Goal: Find specific page/section: Find specific page/section

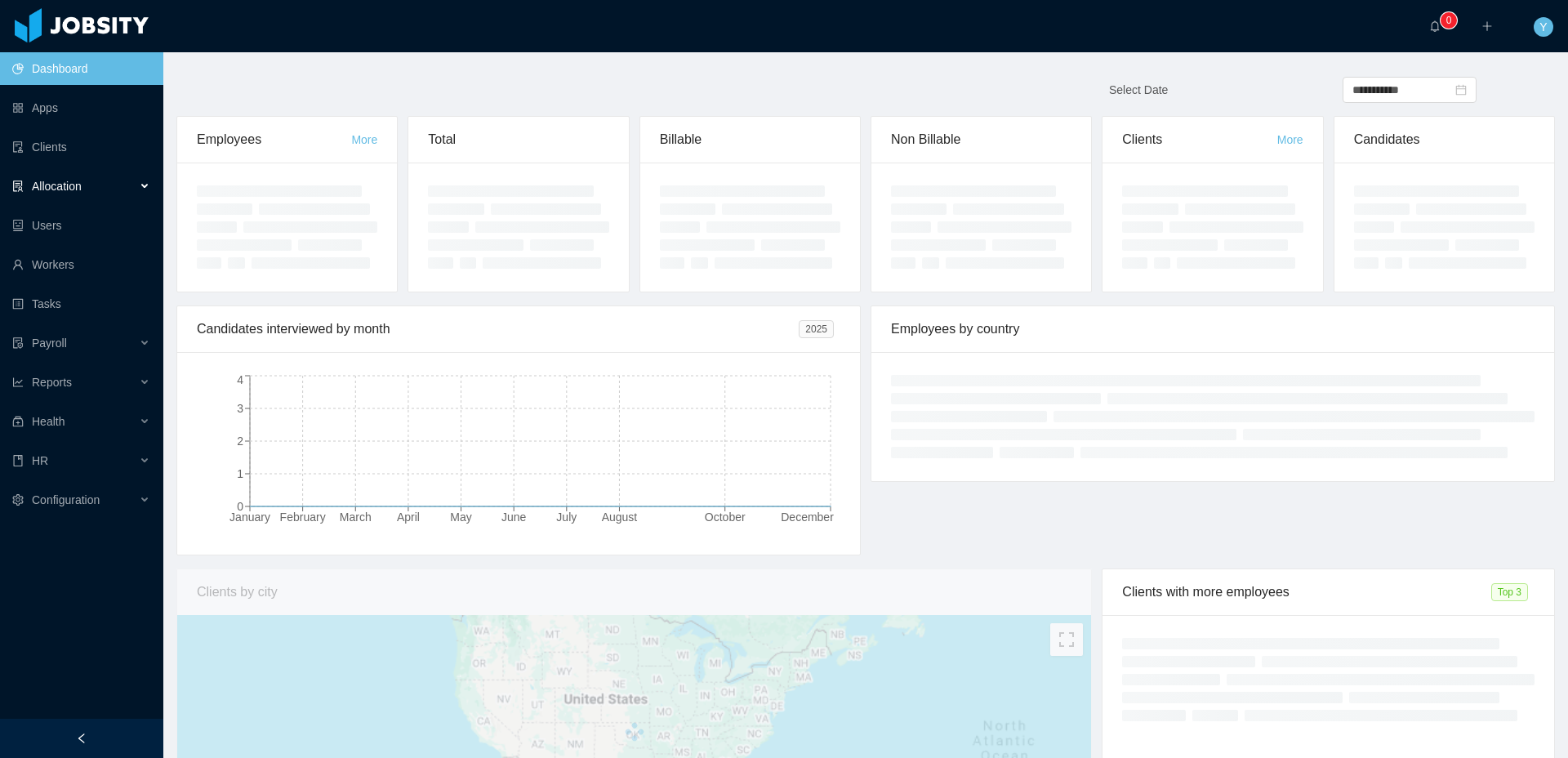
click at [116, 187] on div "Allocation" at bounding box center [82, 186] width 163 height 32
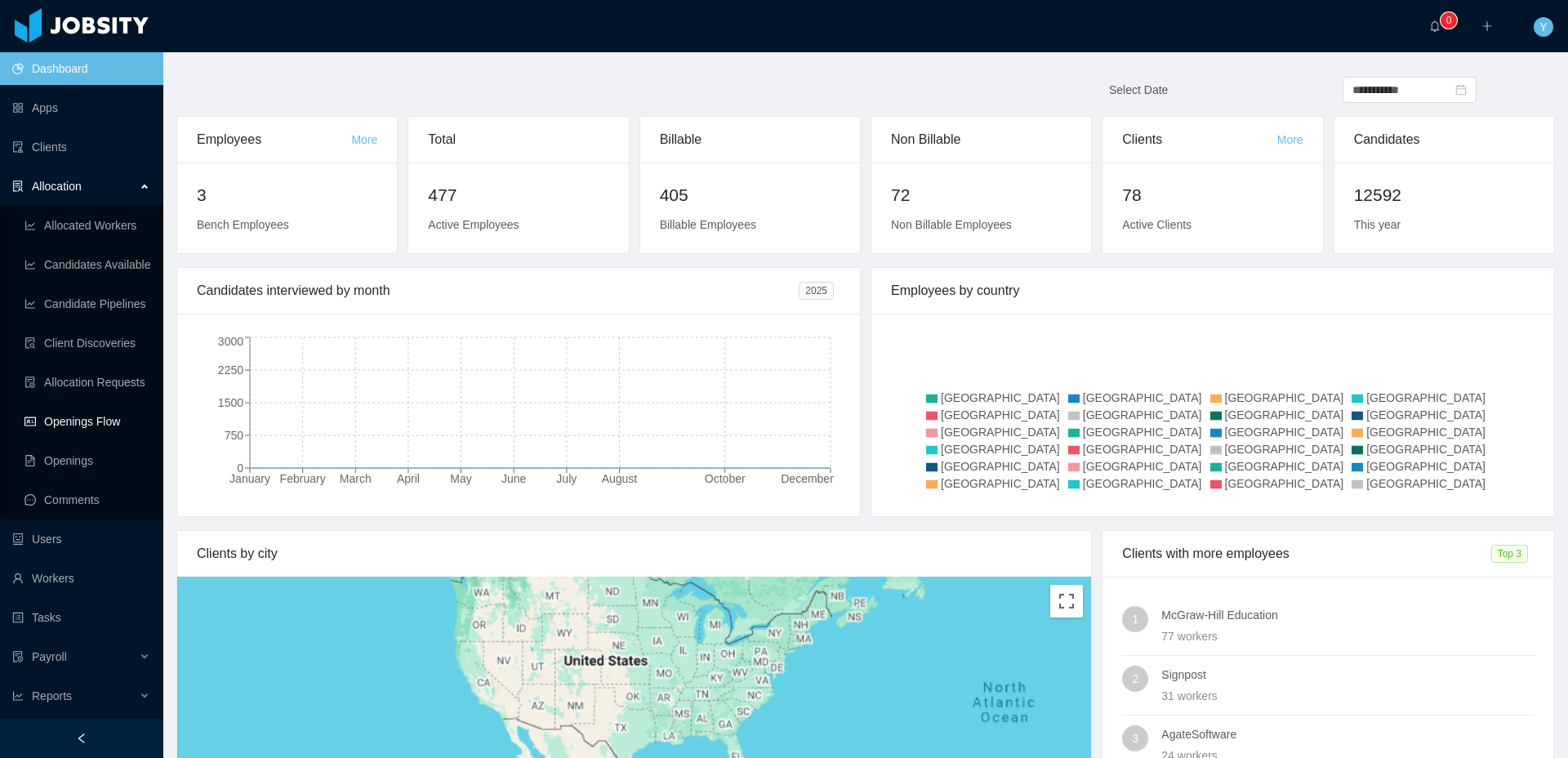
click at [74, 414] on link "Openings Flow" at bounding box center [87, 421] width 126 height 32
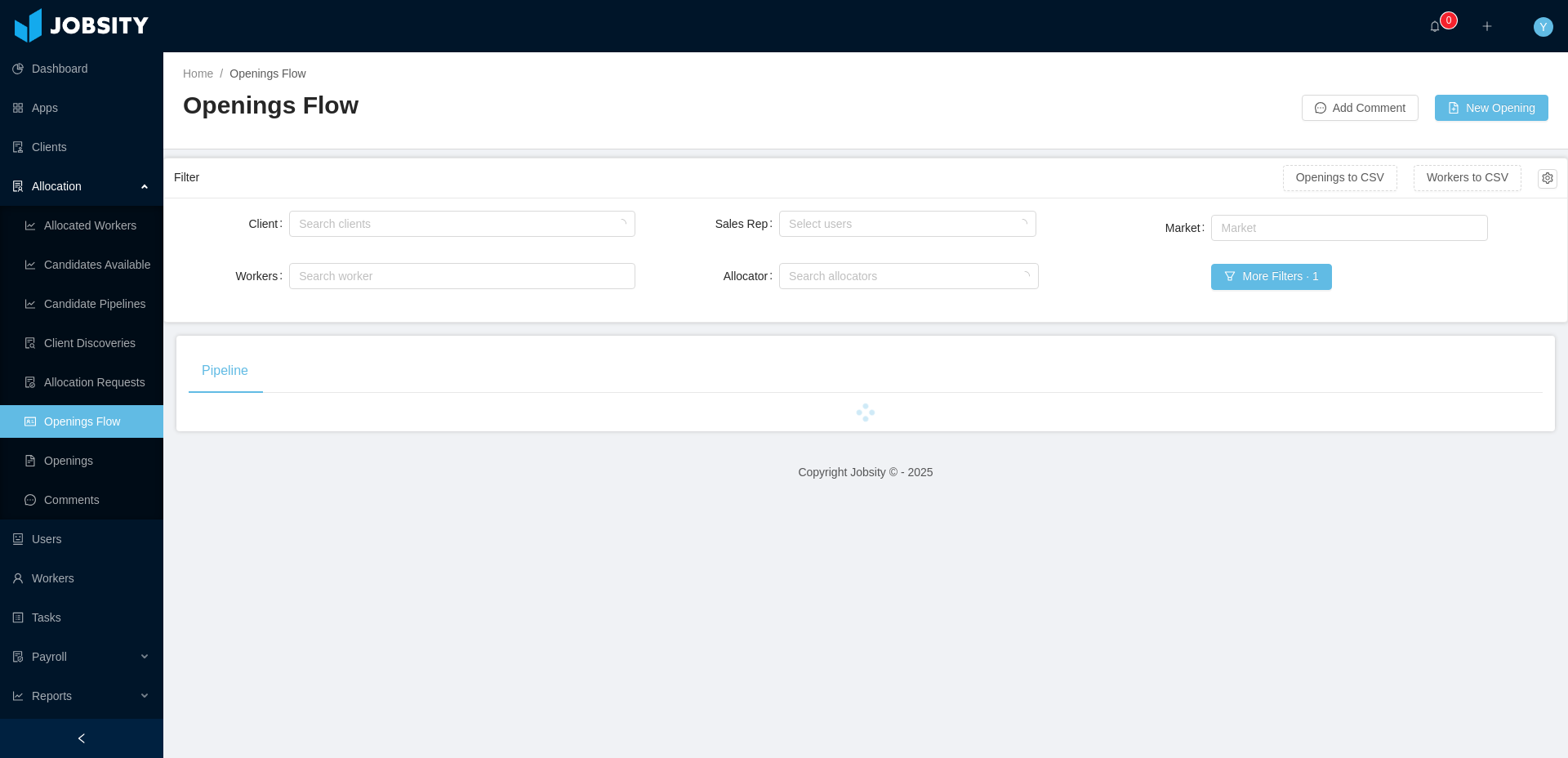
click at [320, 202] on div "Client Search clients Workers Search worker Sales Rep Select users Allocator Se…" at bounding box center [865, 259] width 1403 height 124
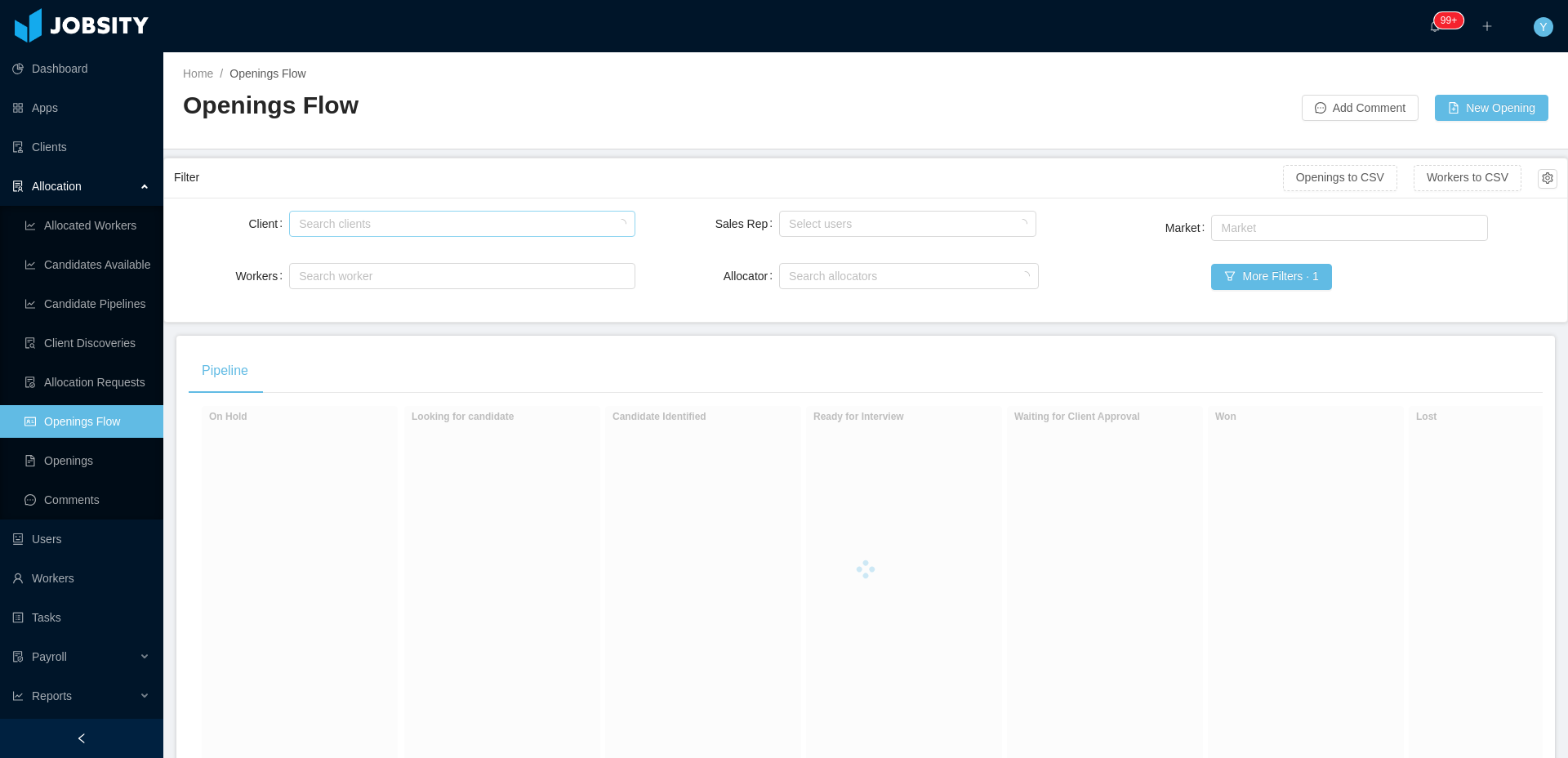
click at [329, 218] on div "Search clients" at bounding box center [458, 223] width 319 height 16
type input "******"
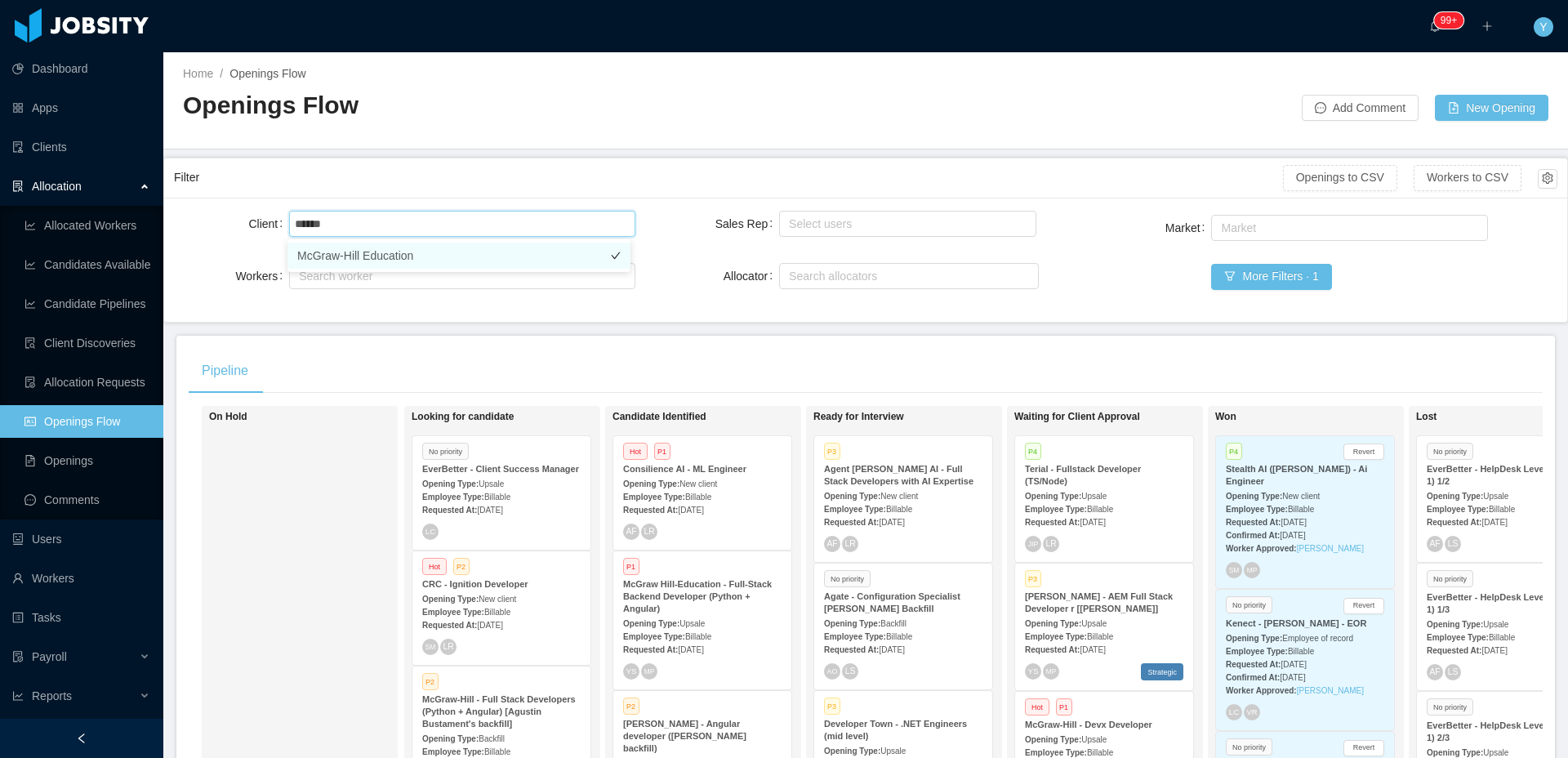
click at [378, 264] on li "McGraw-Hill Education" at bounding box center [459, 256] width 343 height 27
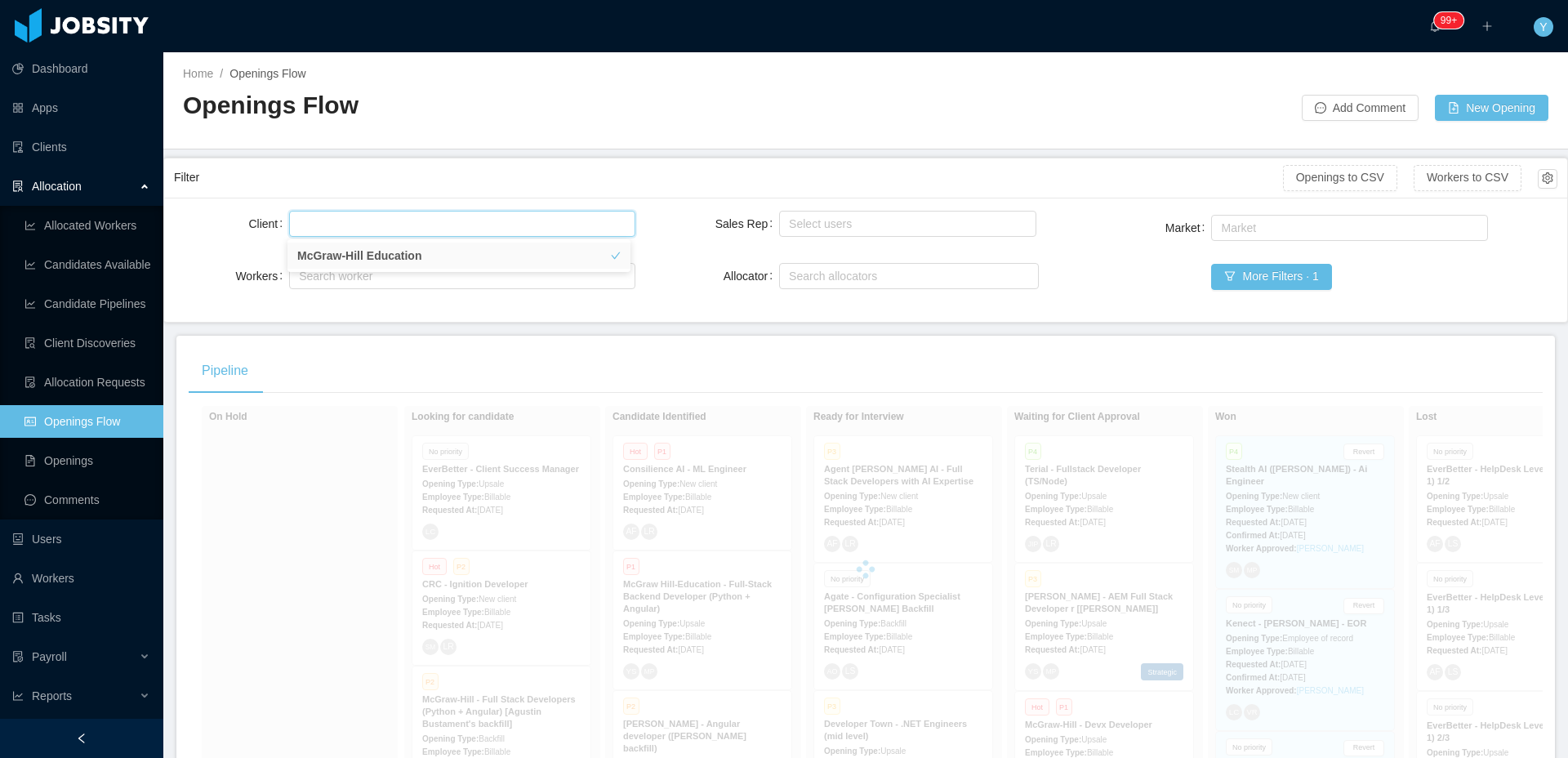
click at [466, 162] on div "Filter" at bounding box center [728, 177] width 1109 height 30
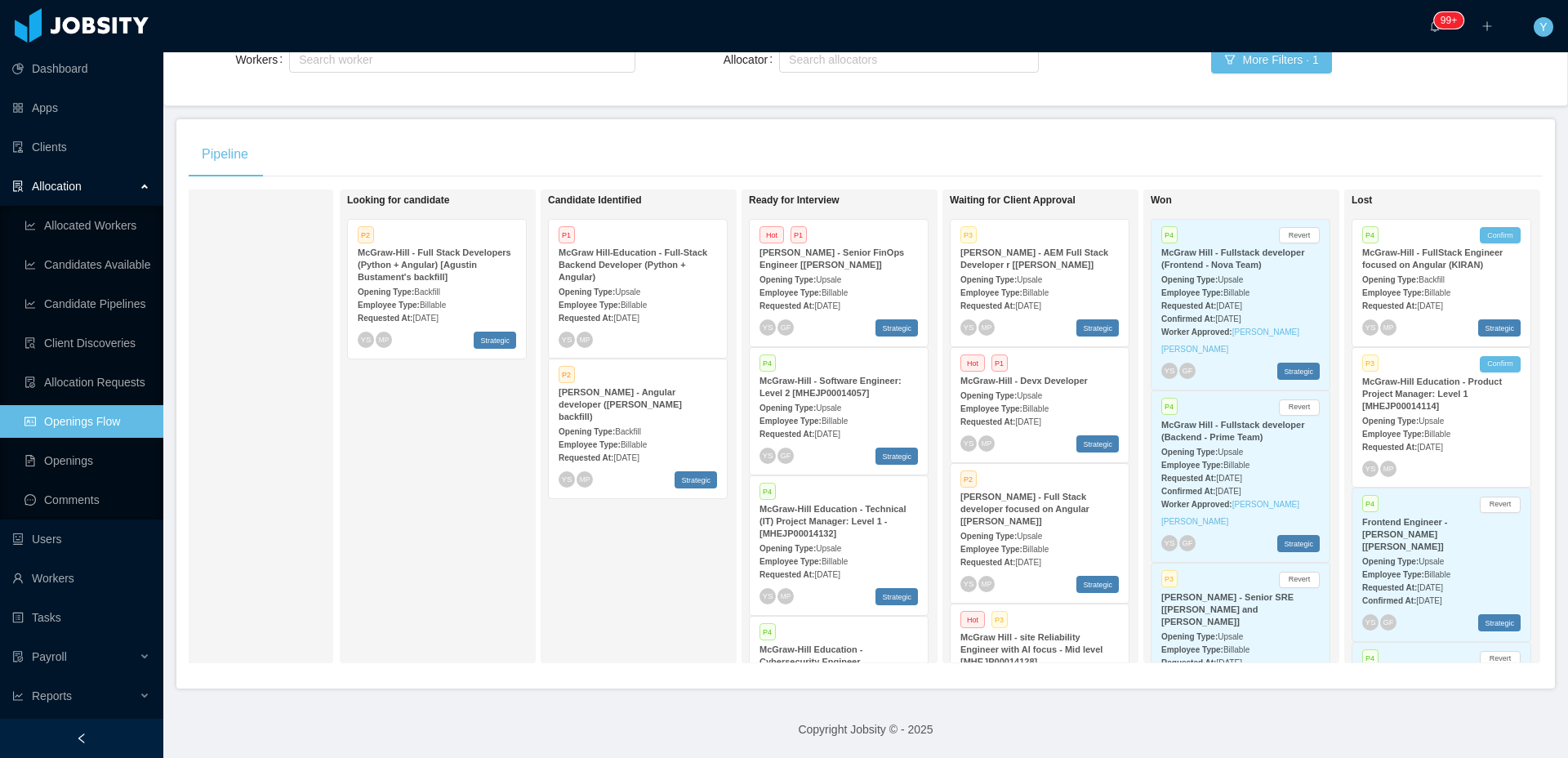
scroll to position [0, 82]
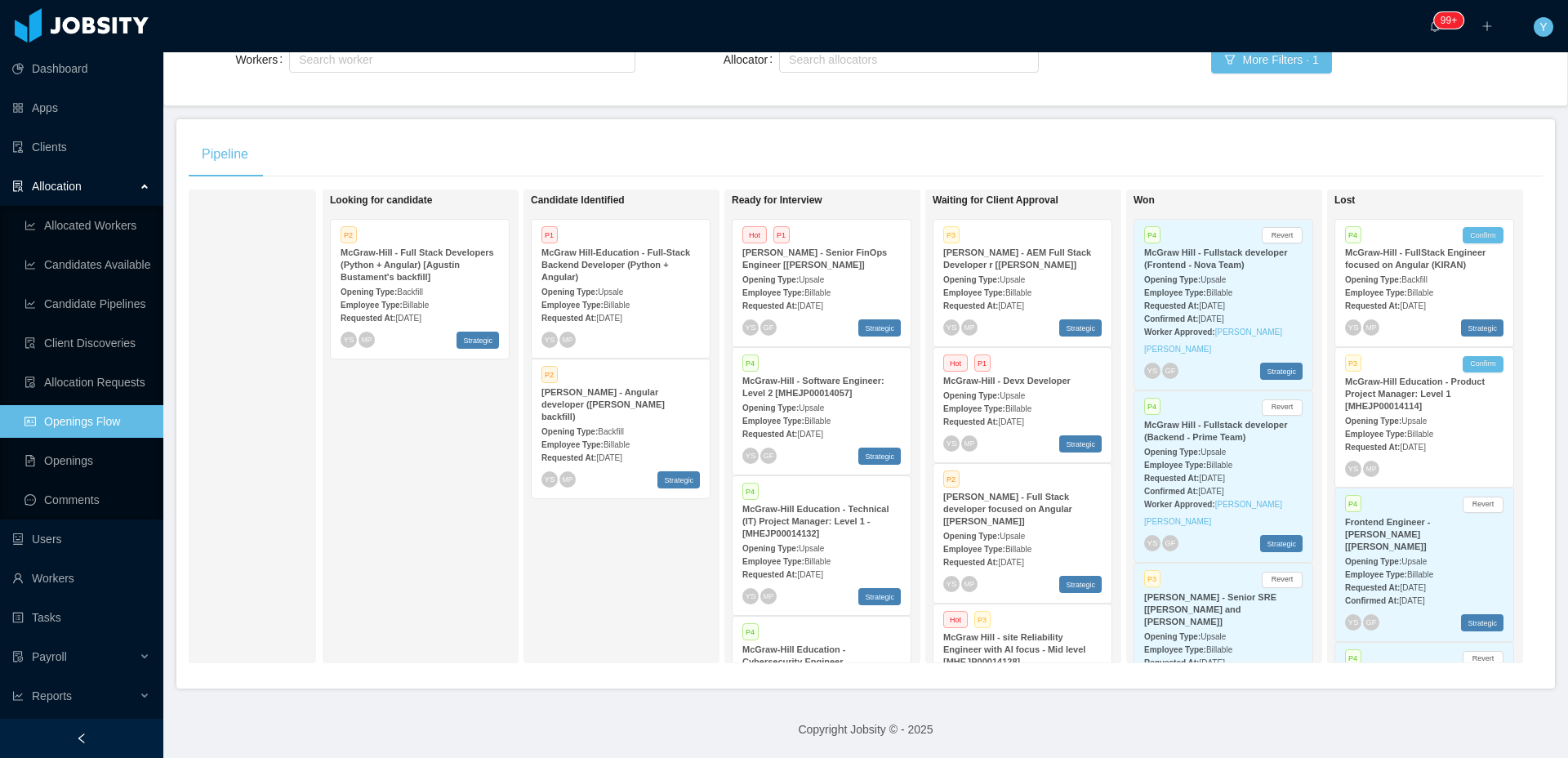
click at [862, 320] on div "YS GF Strategic" at bounding box center [821, 328] width 158 height 17
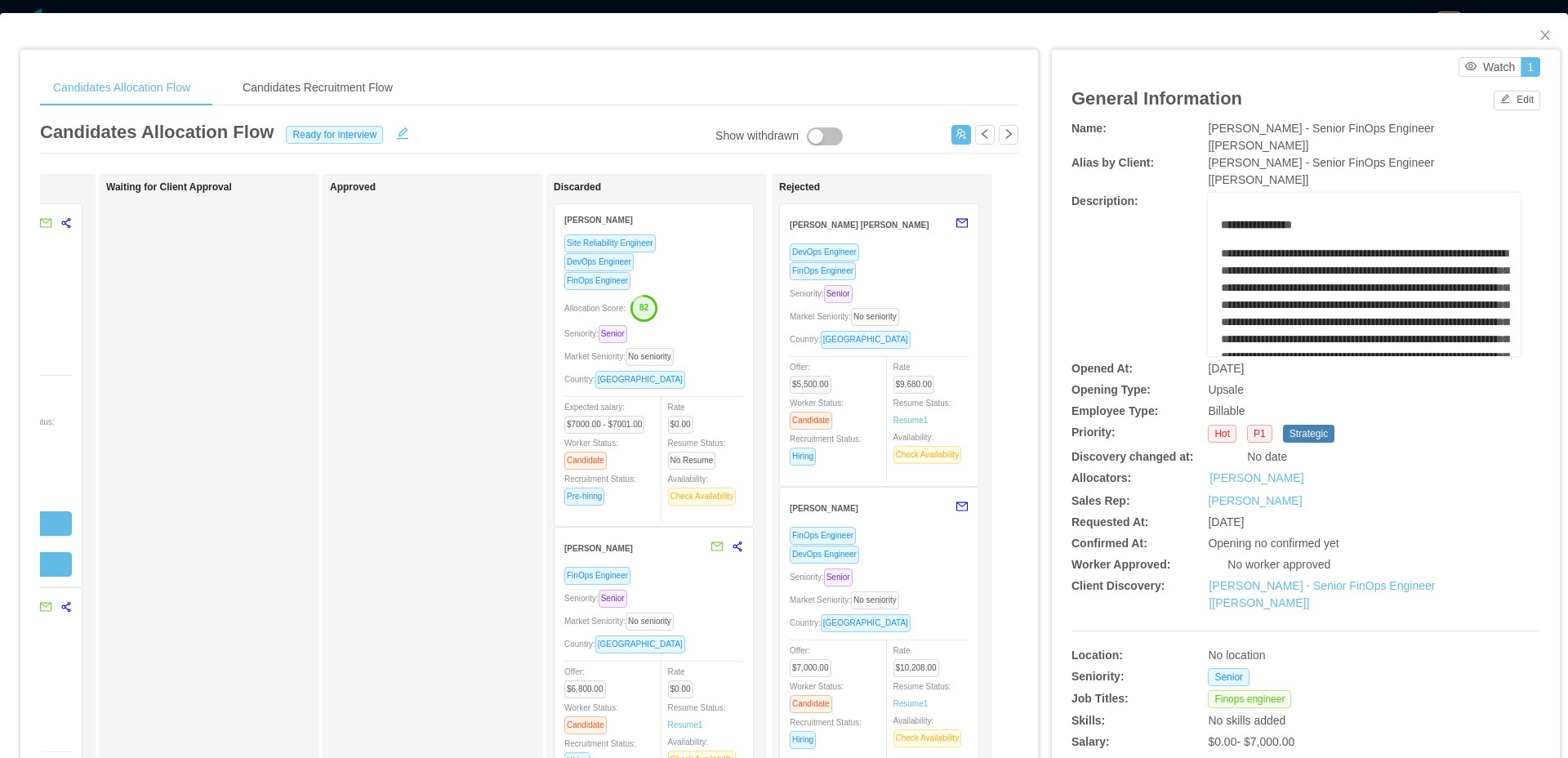
click at [807, 133] on button "button" at bounding box center [825, 136] width 36 height 18
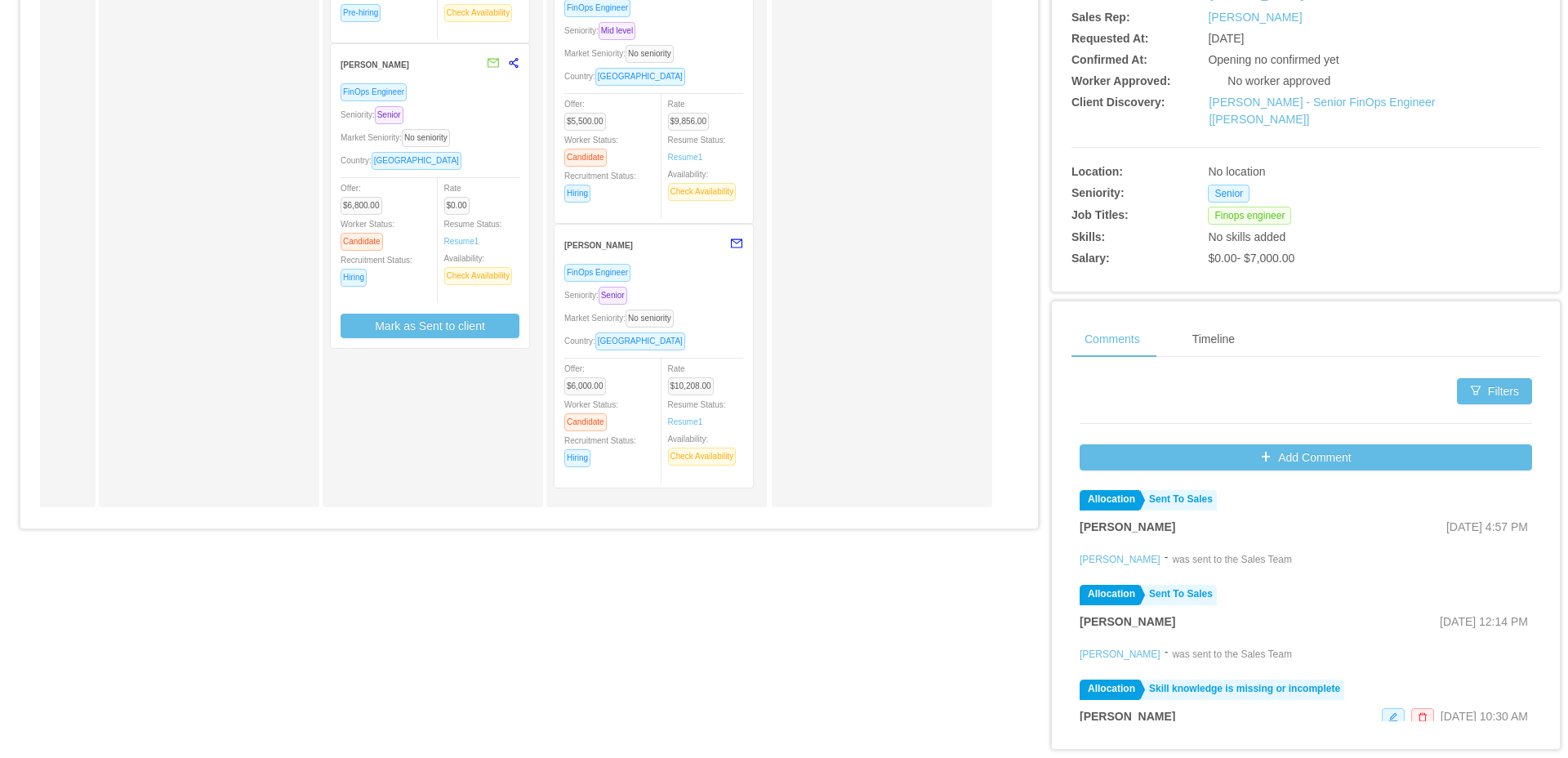
scroll to position [20, 0]
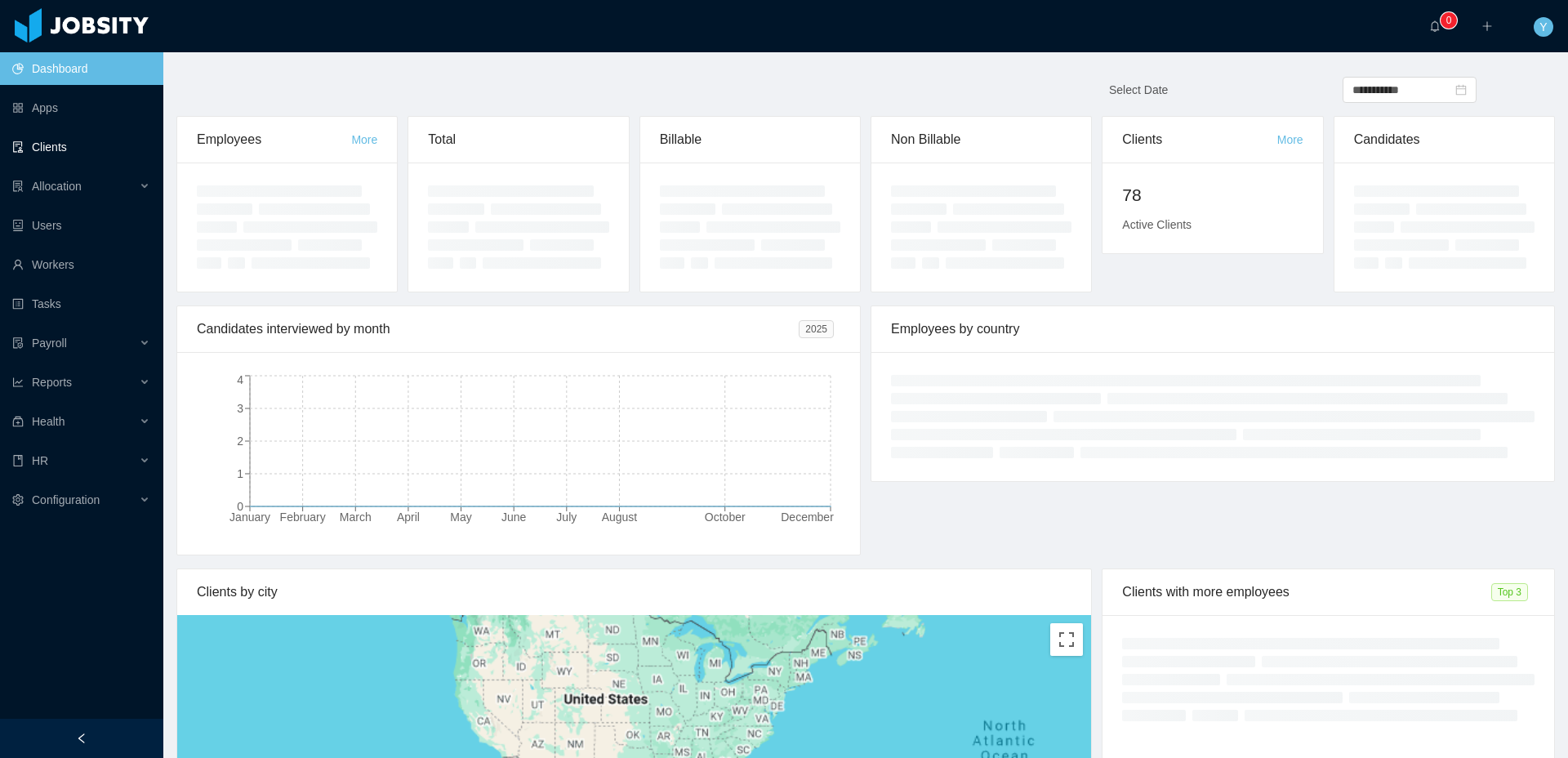
click at [45, 139] on link "Clients" at bounding box center [82, 147] width 138 height 32
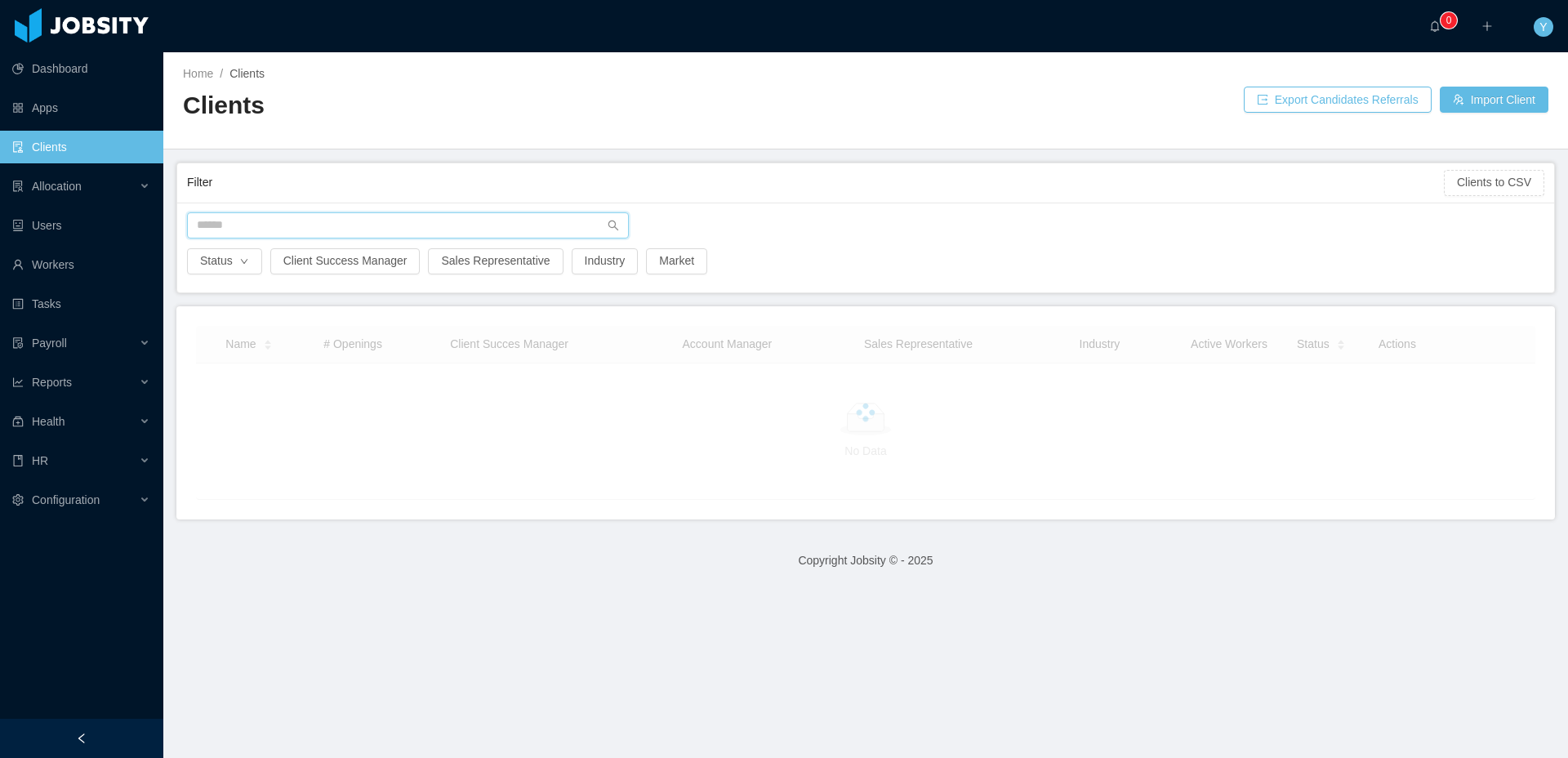
click at [314, 236] on input "text" at bounding box center [408, 226] width 442 height 27
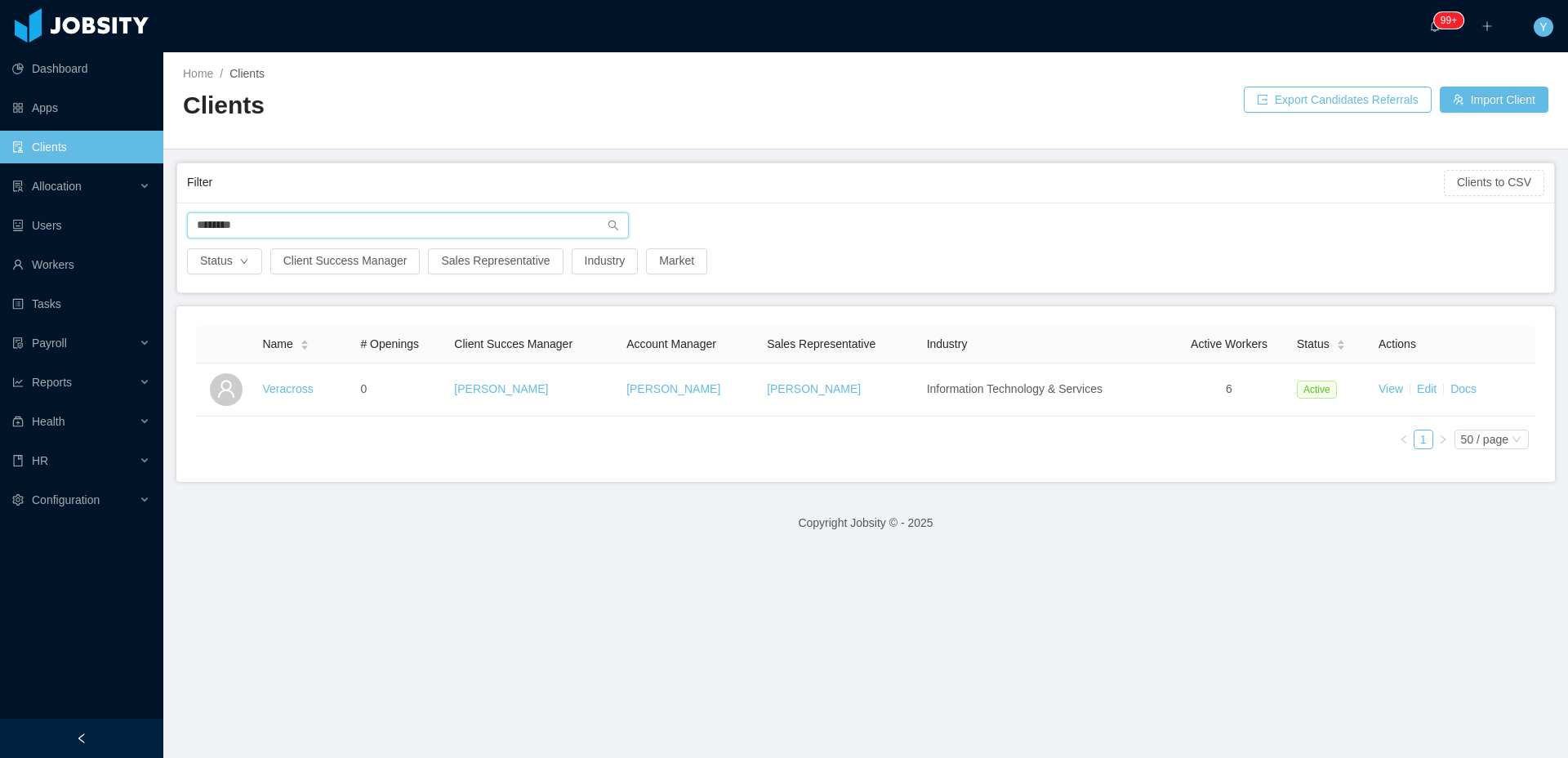
type input "********"
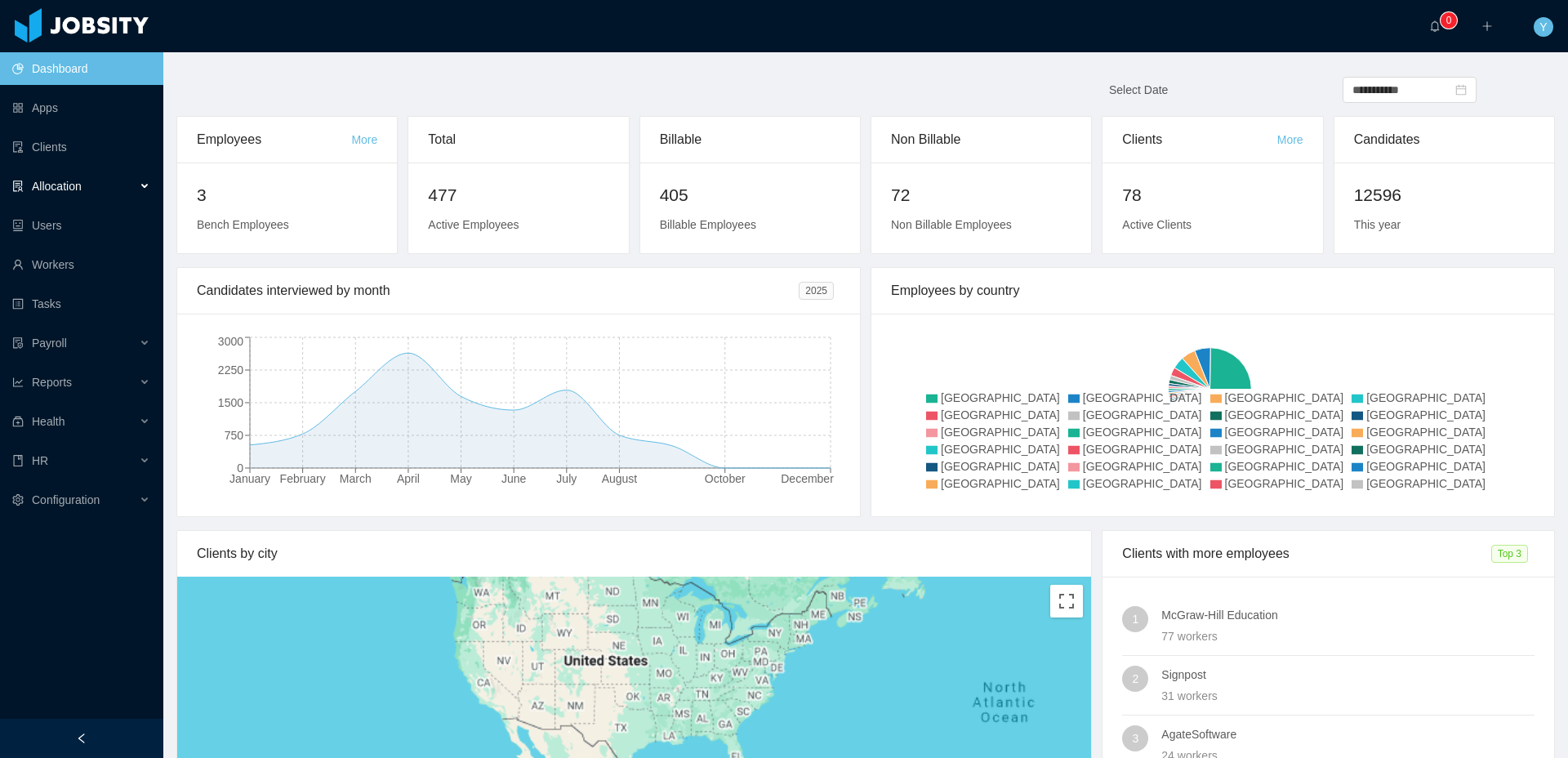
click at [129, 183] on div "Allocation" at bounding box center [82, 186] width 163 height 32
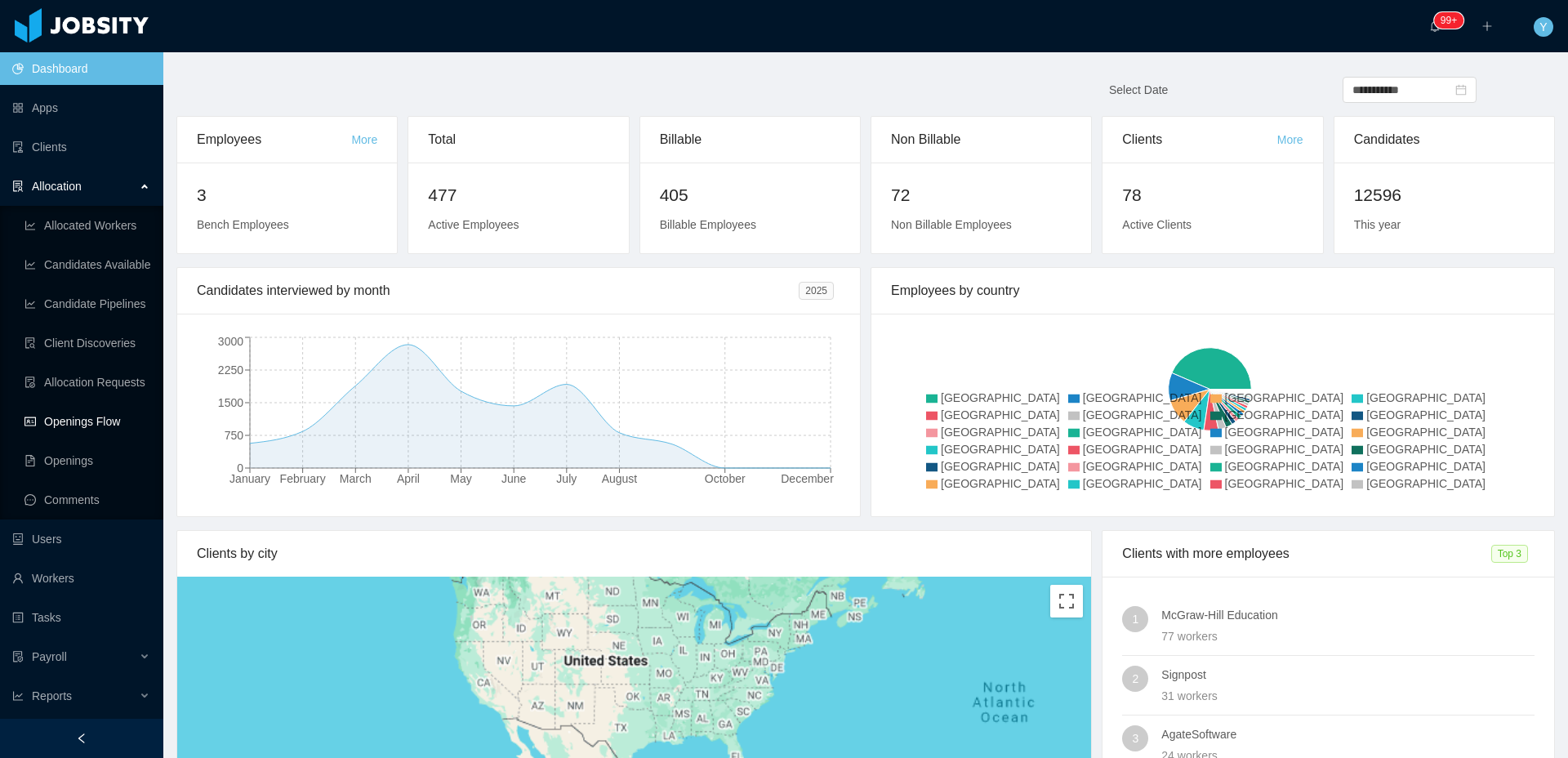
click at [112, 413] on link "Openings Flow" at bounding box center [87, 421] width 126 height 32
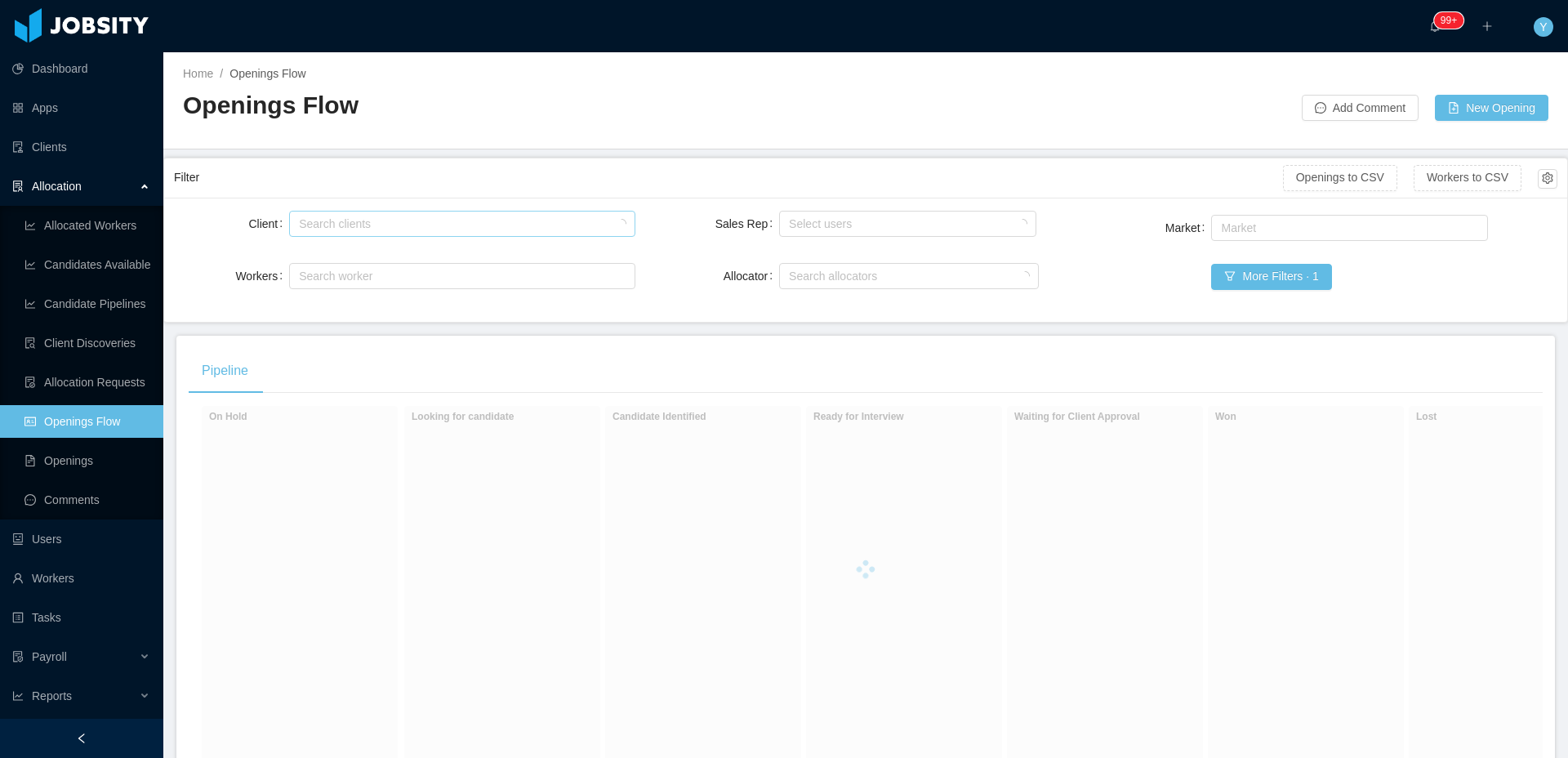
click at [366, 224] on div "Search clients" at bounding box center [458, 223] width 319 height 16
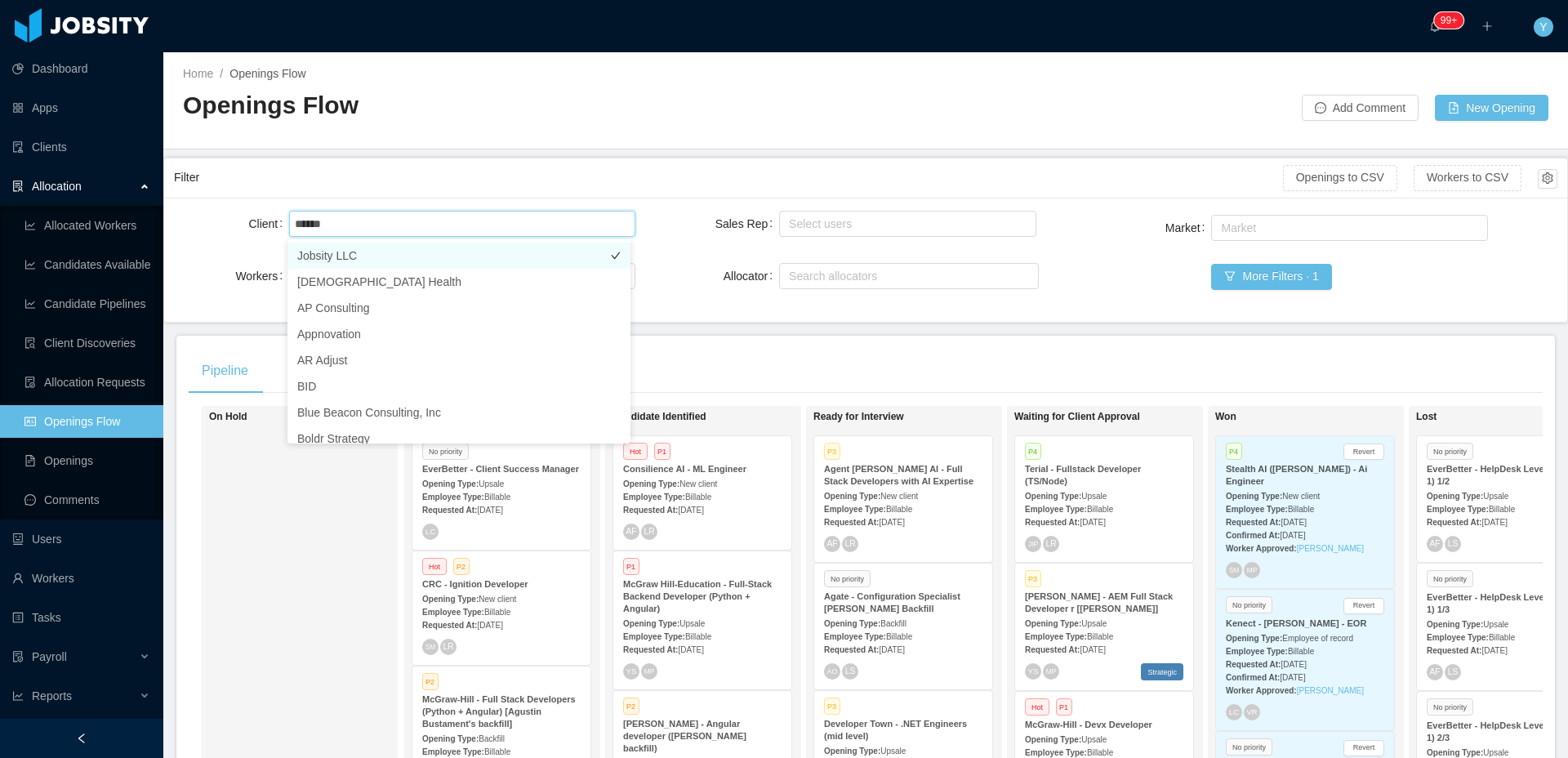
type input "******"
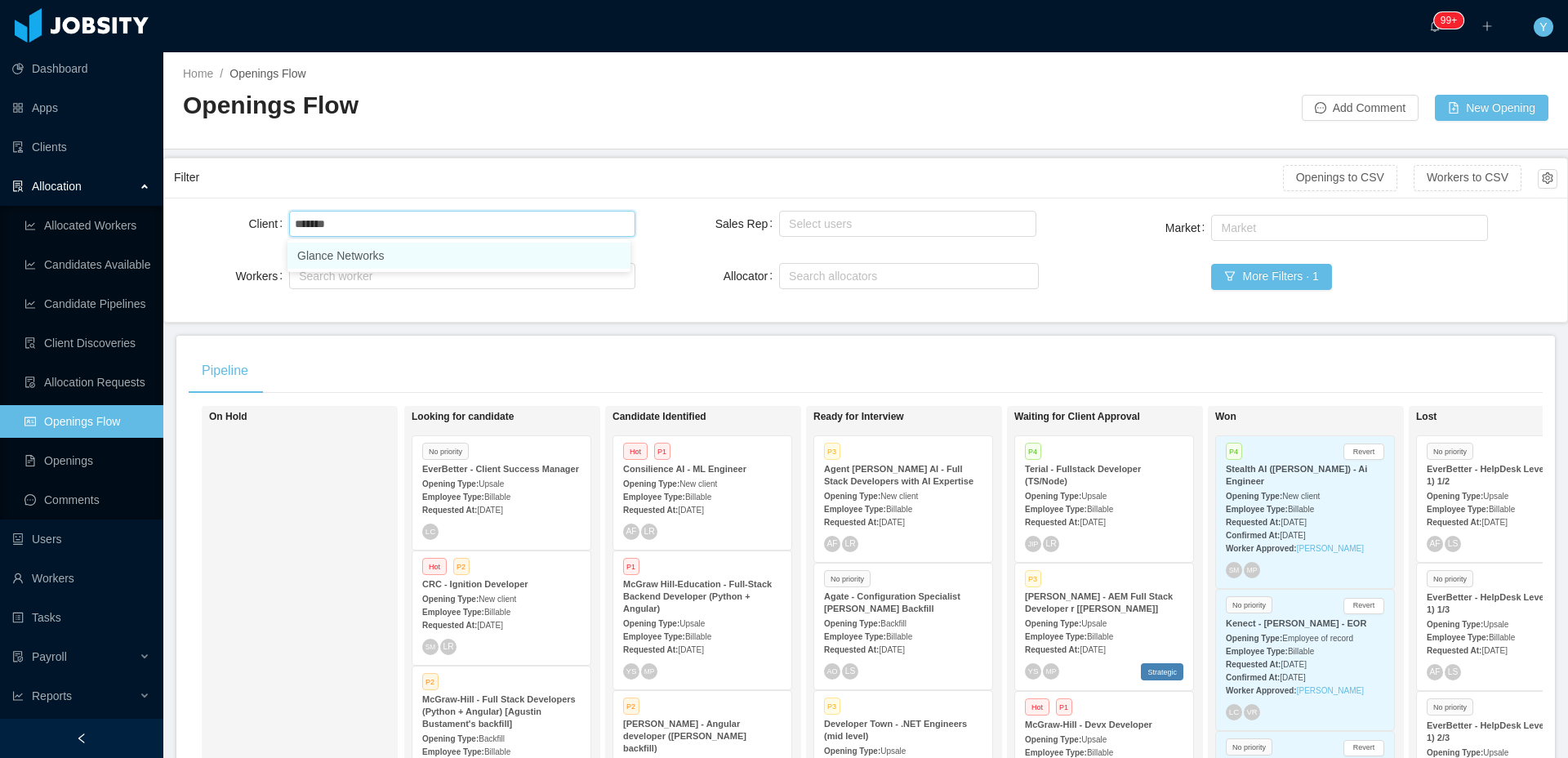
click at [352, 248] on li "Glance Networks" at bounding box center [459, 256] width 343 height 27
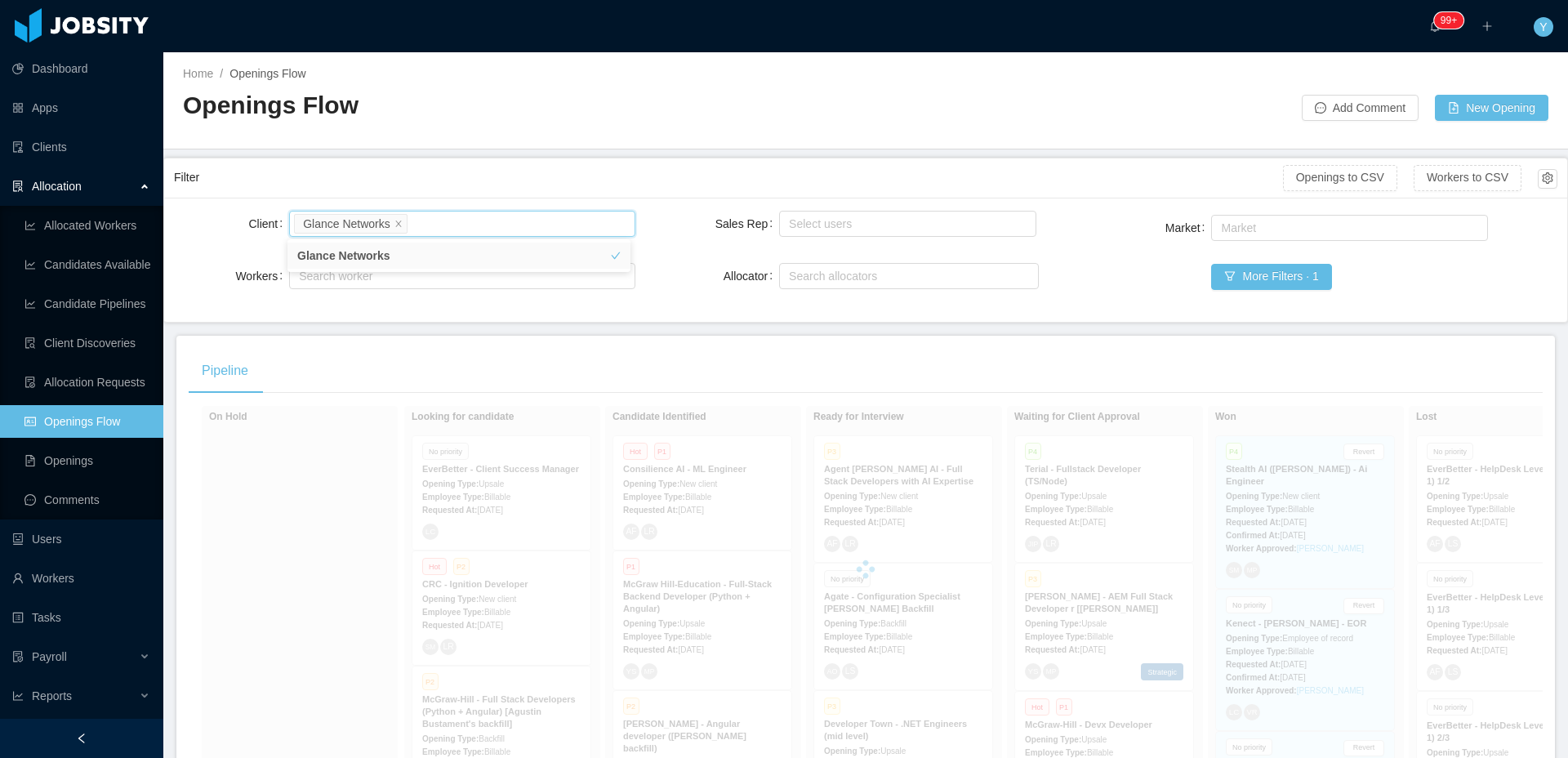
click at [532, 167] on div "Filter" at bounding box center [728, 177] width 1109 height 30
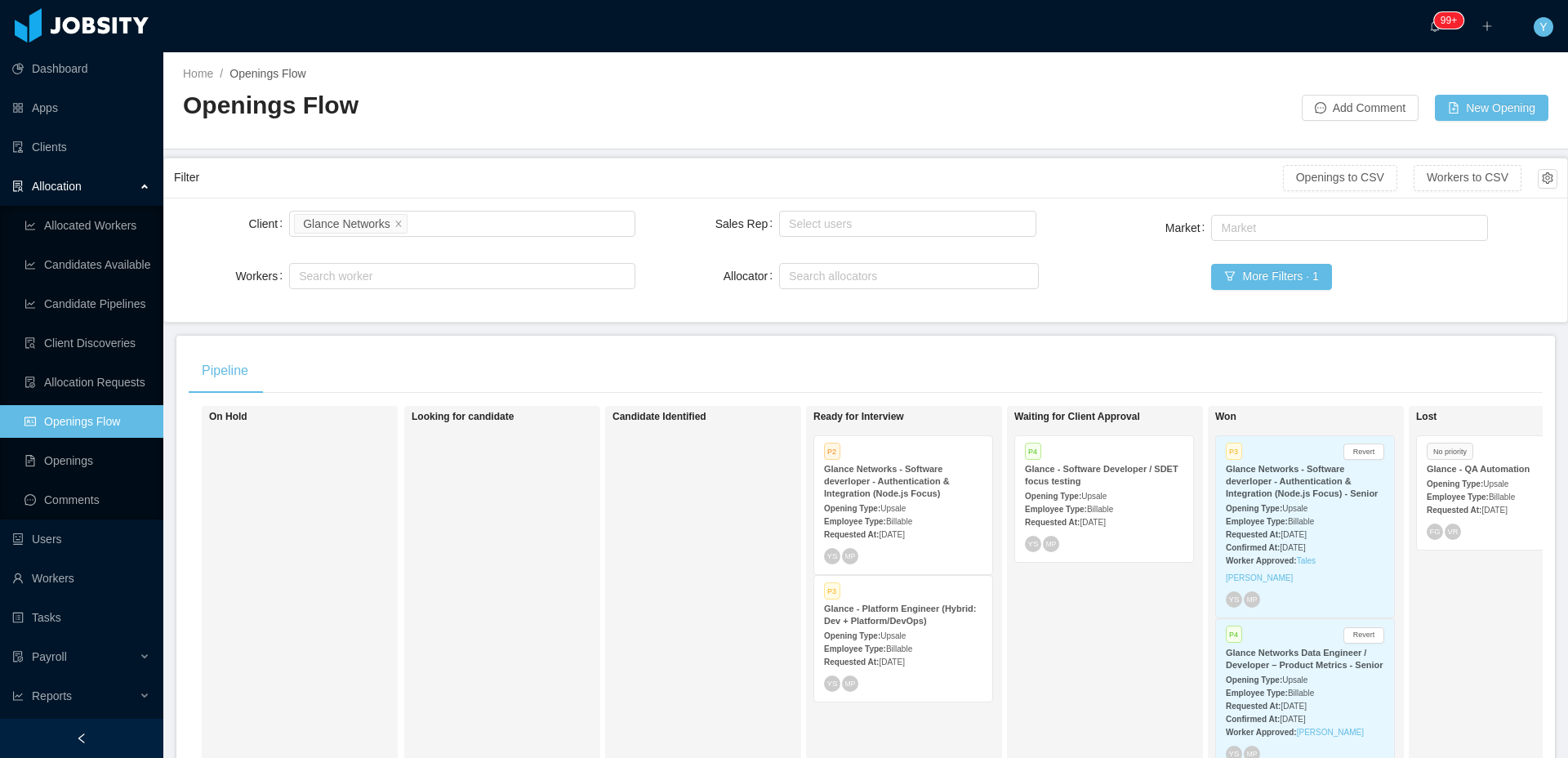
click at [890, 676] on div "YS MP" at bounding box center [903, 683] width 158 height 16
click at [947, 504] on div "Opening Type: Upsale" at bounding box center [903, 508] width 158 height 17
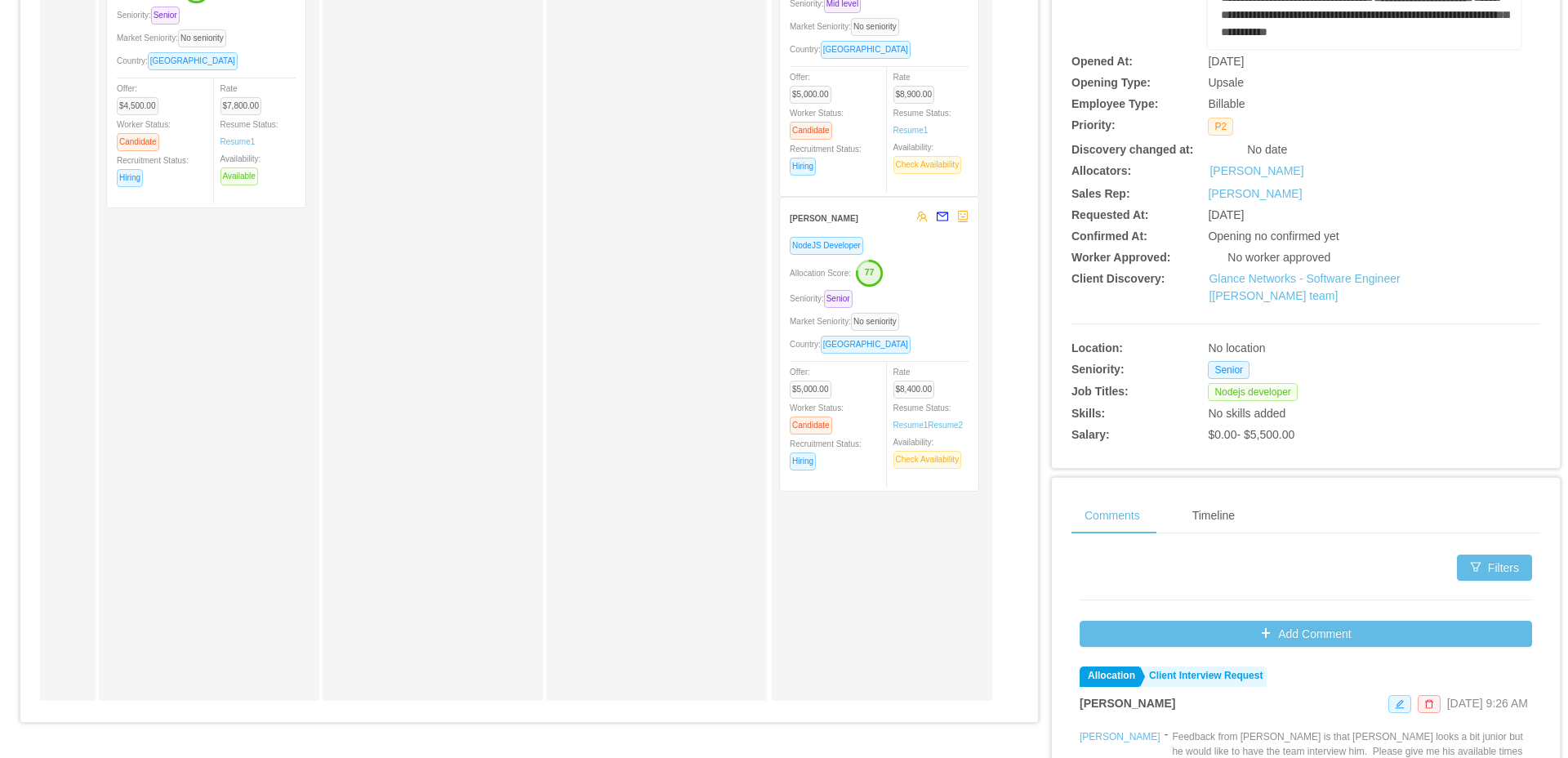
scroll to position [32, 0]
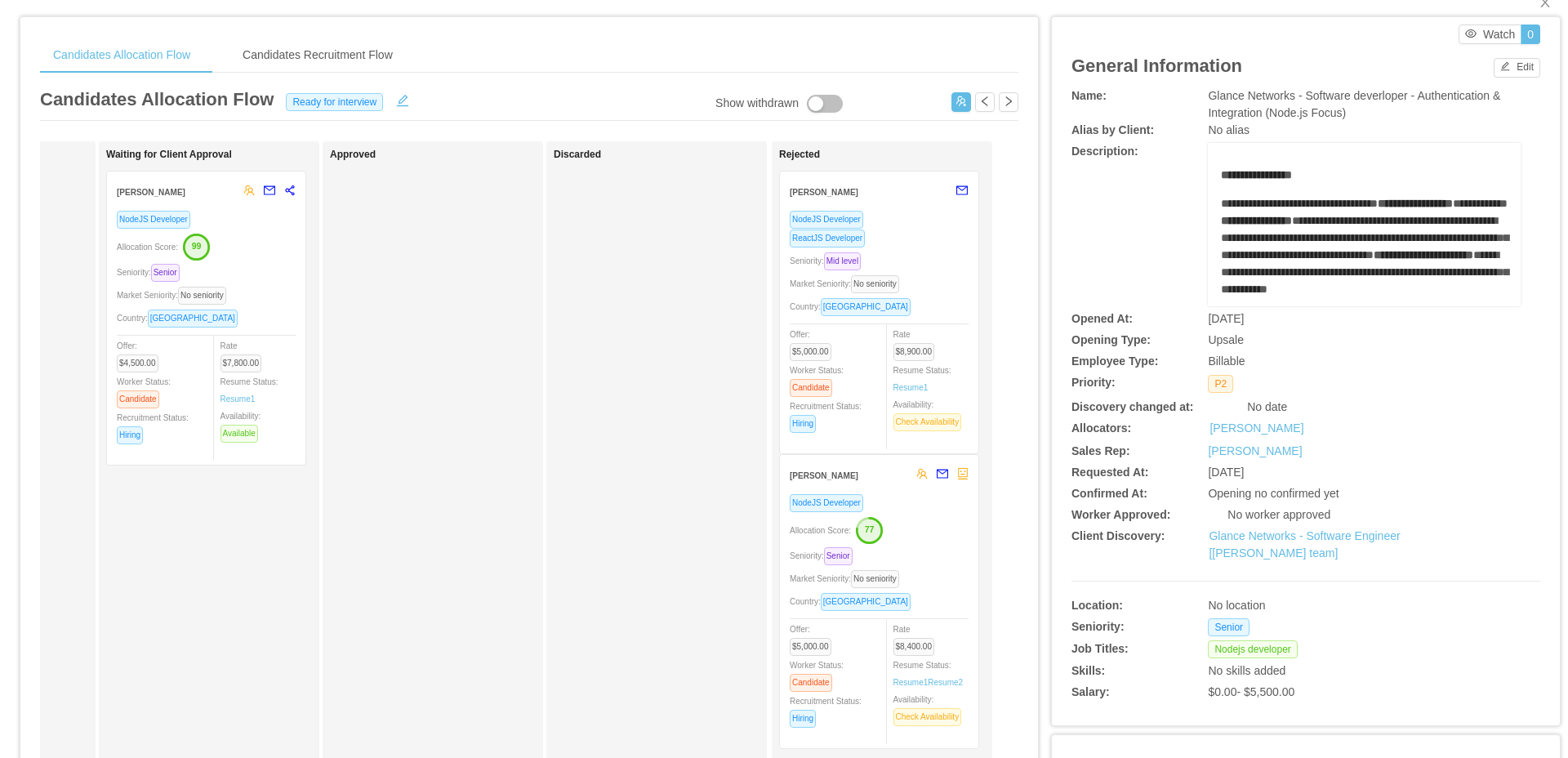
click at [707, 370] on div "Discarded" at bounding box center [668, 549] width 229 height 802
